Goal: Information Seeking & Learning: Learn about a topic

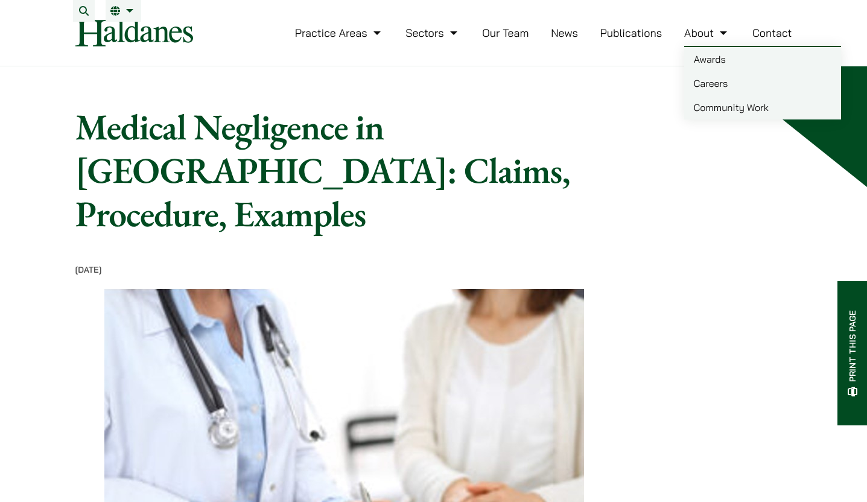
click at [715, 95] on link "Careers" at bounding box center [762, 83] width 157 height 24
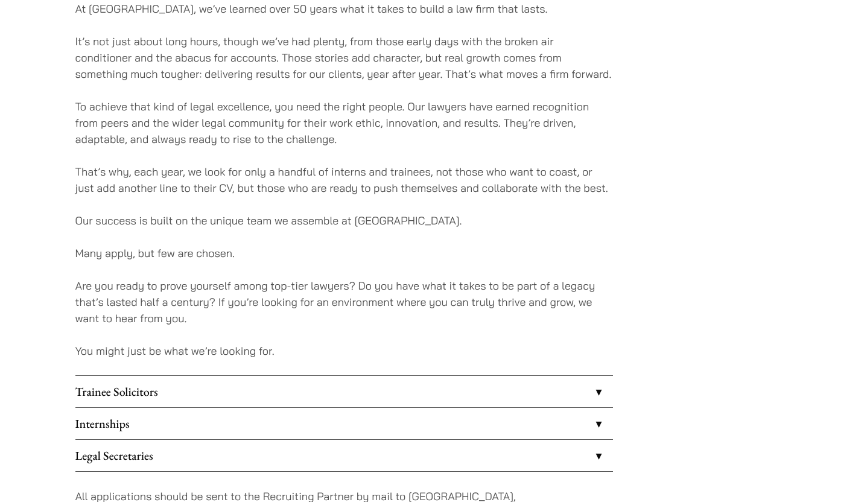
scroll to position [842, 0]
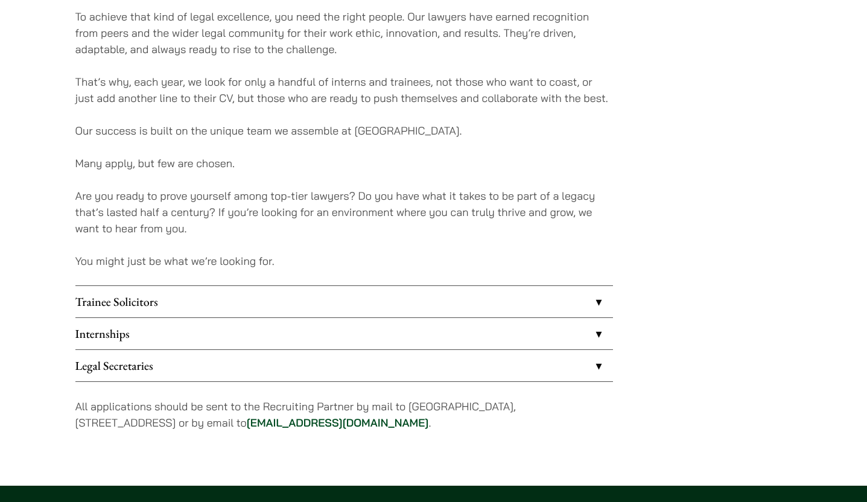
click at [514, 334] on link "Internships" at bounding box center [344, 333] width 538 height 31
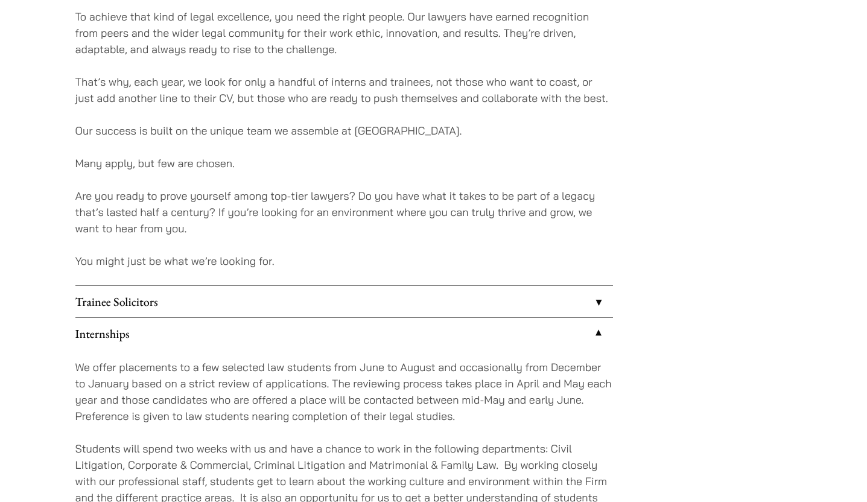
click at [514, 304] on link "Trainee Solicitors" at bounding box center [344, 301] width 538 height 31
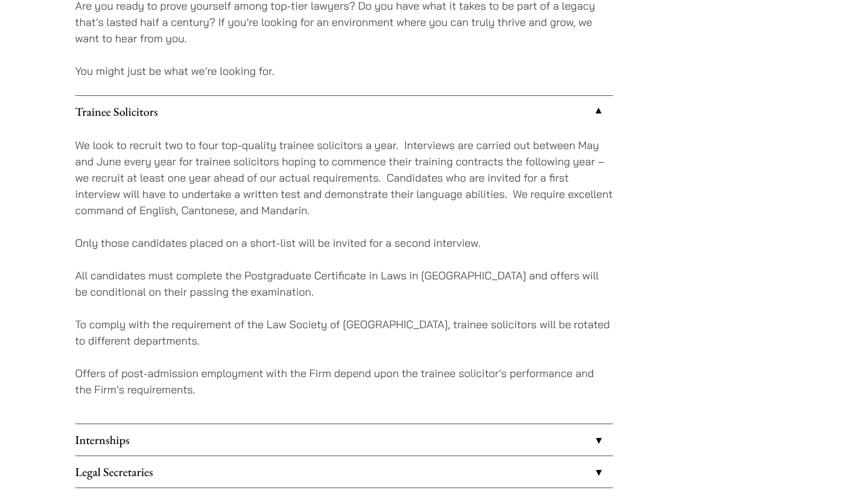
scroll to position [1036, 0]
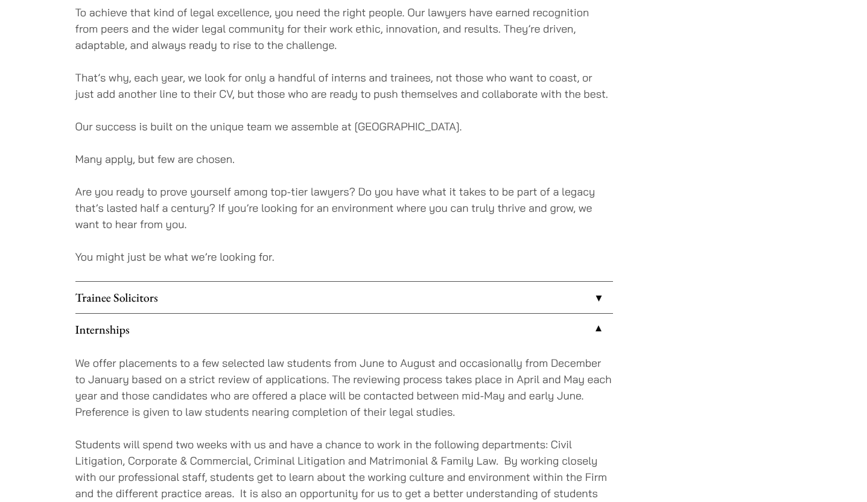
scroll to position [842, 0]
